Goal: Task Accomplishment & Management: Complete application form

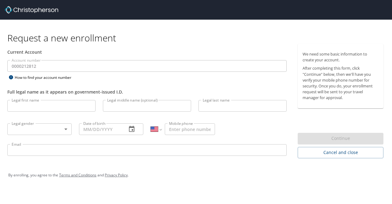
select select "US"
click at [47, 108] on input "Legal first name" at bounding box center [51, 106] width 88 height 12
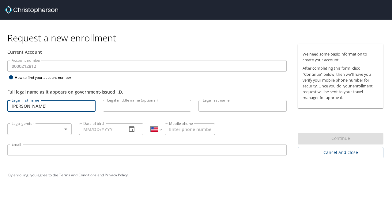
type input "[PERSON_NAME]"
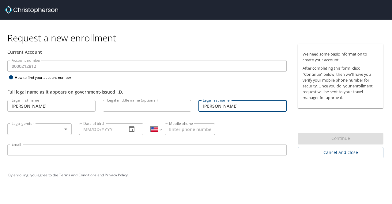
type input "[PERSON_NAME]"
click at [4, 68] on div "Account number 0000212812 Account number How to find your account number" at bounding box center [147, 70] width 287 height 21
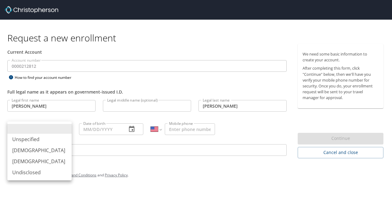
click at [66, 130] on body "Request a new enrollment Current Account Account number 0000212812 Account numb…" at bounding box center [196, 102] width 392 height 204
click at [44, 150] on li "[DEMOGRAPHIC_DATA]" at bounding box center [39, 150] width 64 height 11
type input "[DEMOGRAPHIC_DATA]"
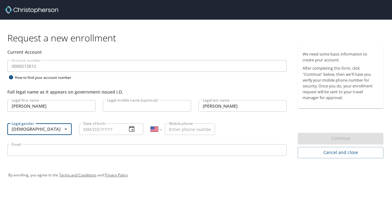
click at [133, 130] on icon "button" at bounding box center [131, 128] width 7 height 7
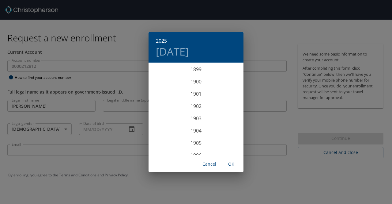
scroll to position [1508, 0]
drag, startPoint x: 105, startPoint y: 130, endPoint x: 88, endPoint y: 130, distance: 17.2
click at [104, 129] on div "2025 [DATE] 1900 1901 1902 1903 1904 1905 1906 1907 1908 1909 1910 1911 1912 19…" at bounding box center [196, 102] width 392 height 204
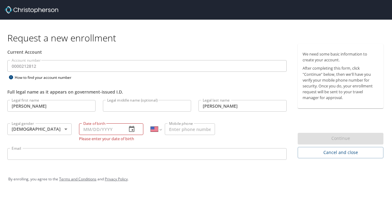
click at [85, 128] on input "Date of birth" at bounding box center [100, 129] width 43 height 12
type input "[DATE]"
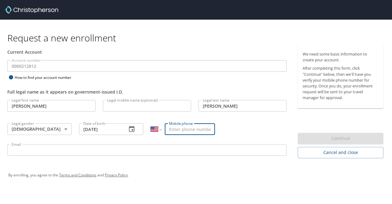
click at [203, 128] on input "Mobile phone" at bounding box center [190, 129] width 50 height 12
type input "[PHONE_NUMBER]"
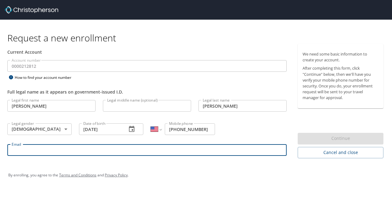
click at [129, 151] on input "Email" at bounding box center [146, 150] width 279 height 12
type input "[EMAIL_ADDRESS][DOMAIN_NAME]"
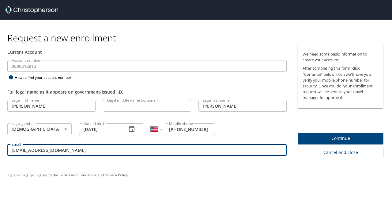
click at [313, 136] on span "Continue" at bounding box center [341, 139] width 76 height 8
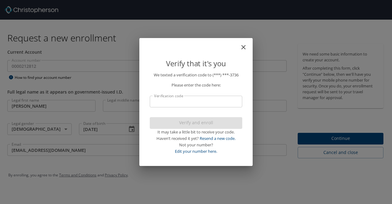
click at [218, 99] on input "Verification code" at bounding box center [196, 102] width 93 height 12
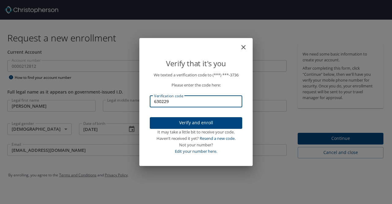
type input "630229"
click at [205, 120] on span "Verify and enroll" at bounding box center [196, 123] width 83 height 8
